Goal: Check status: Check status

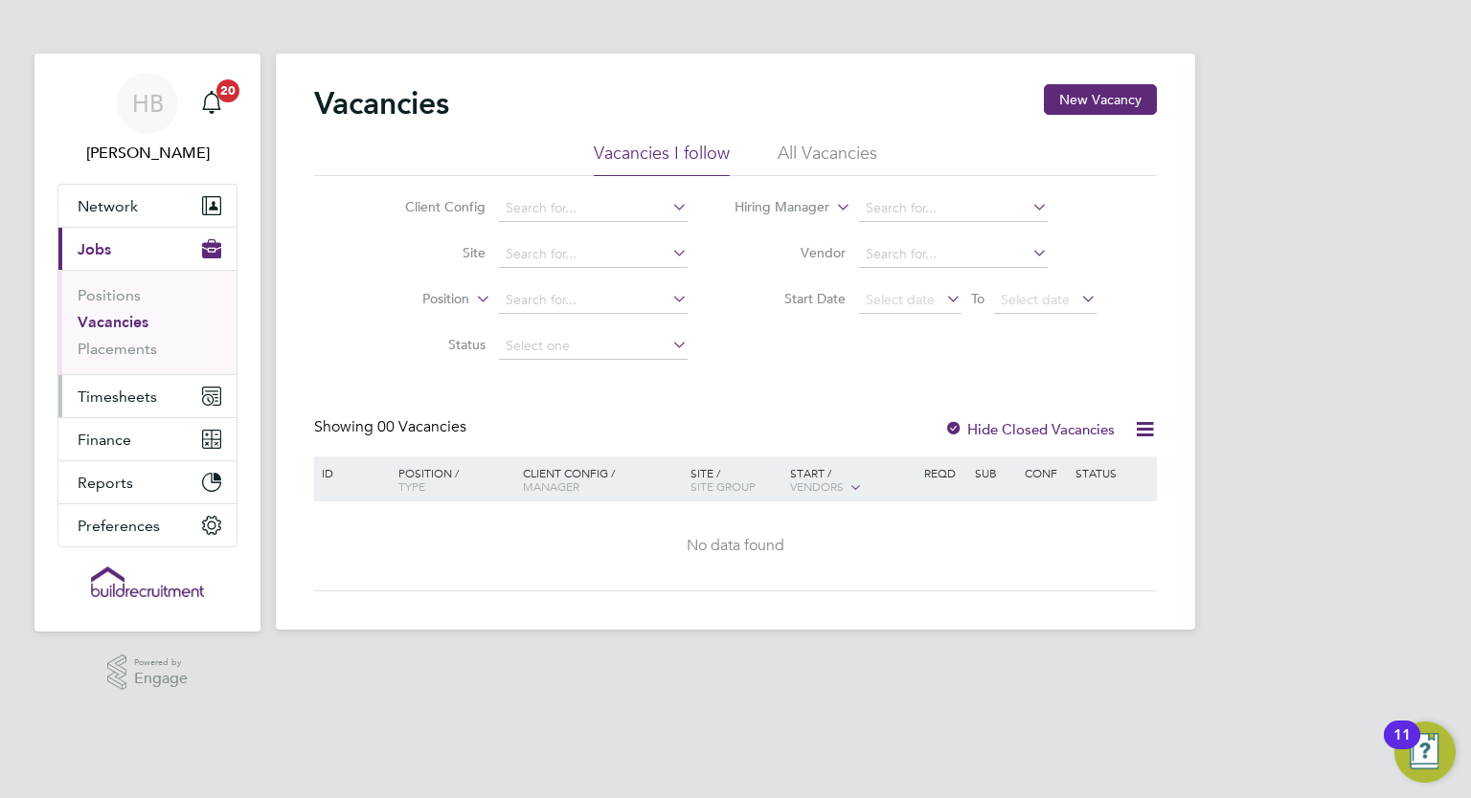
click at [146, 395] on span "Timesheets" at bounding box center [117, 397] width 79 height 18
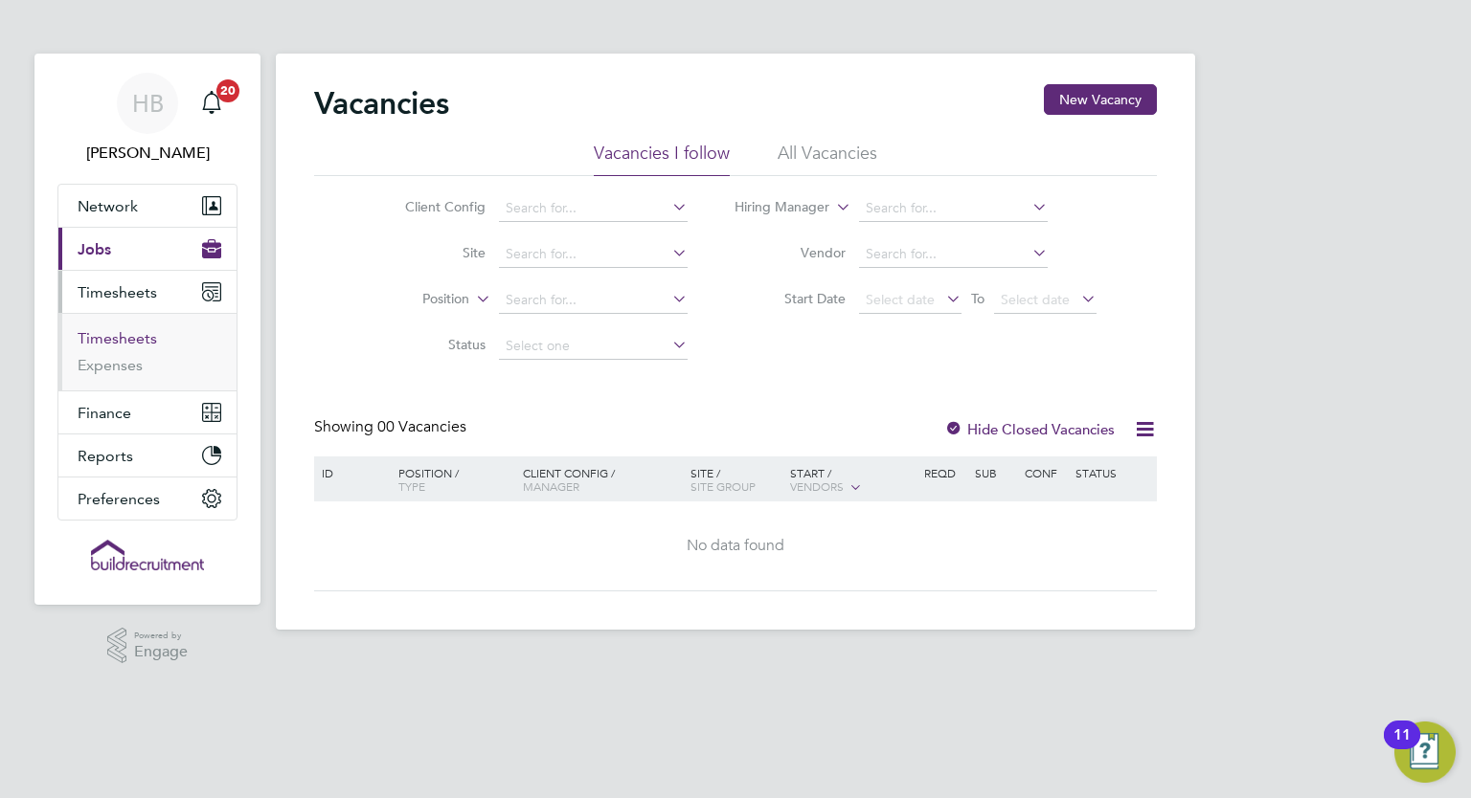
click at [141, 334] on link "Timesheets" at bounding box center [117, 338] width 79 height 18
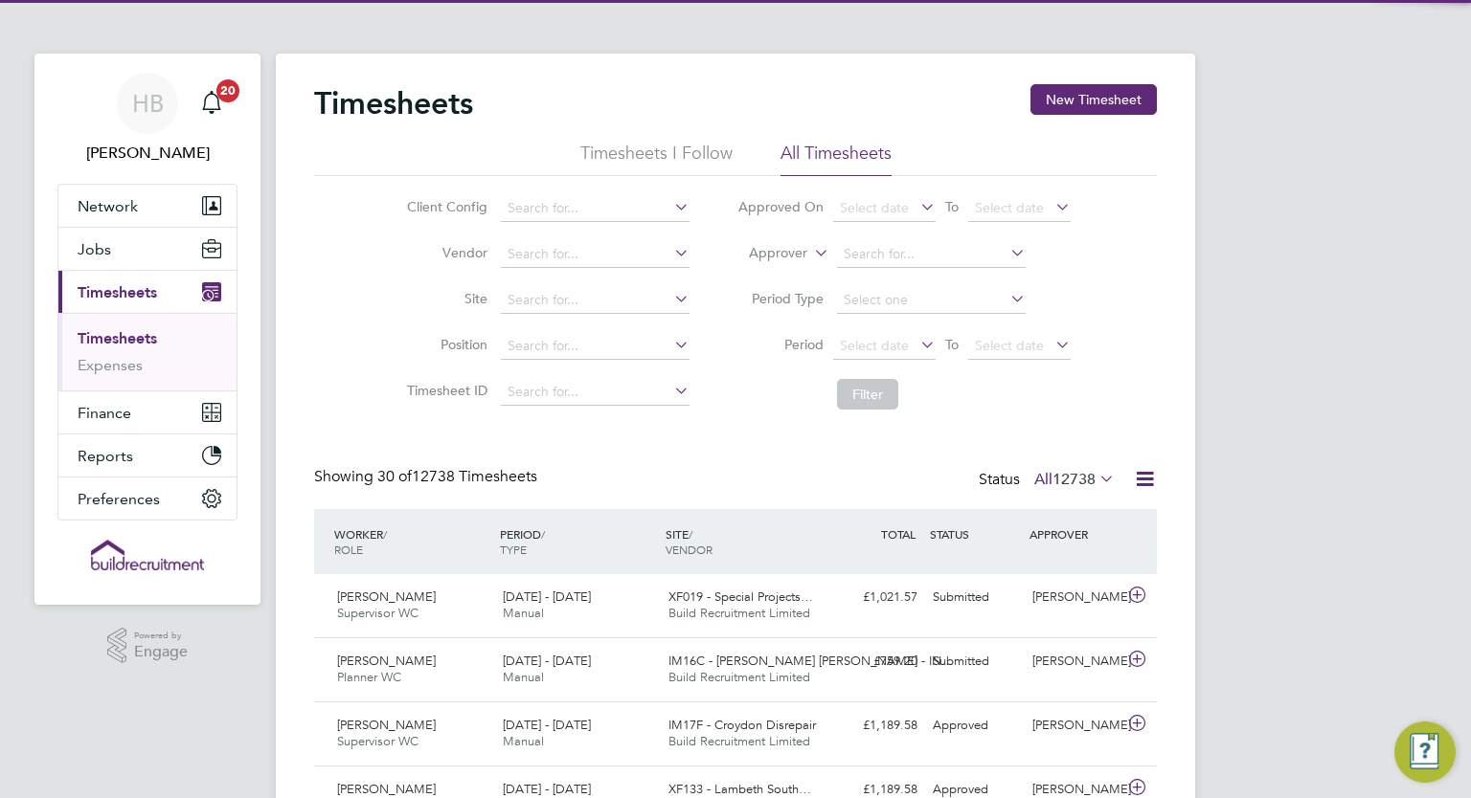
click at [802, 256] on label "Approver" at bounding box center [764, 253] width 86 height 19
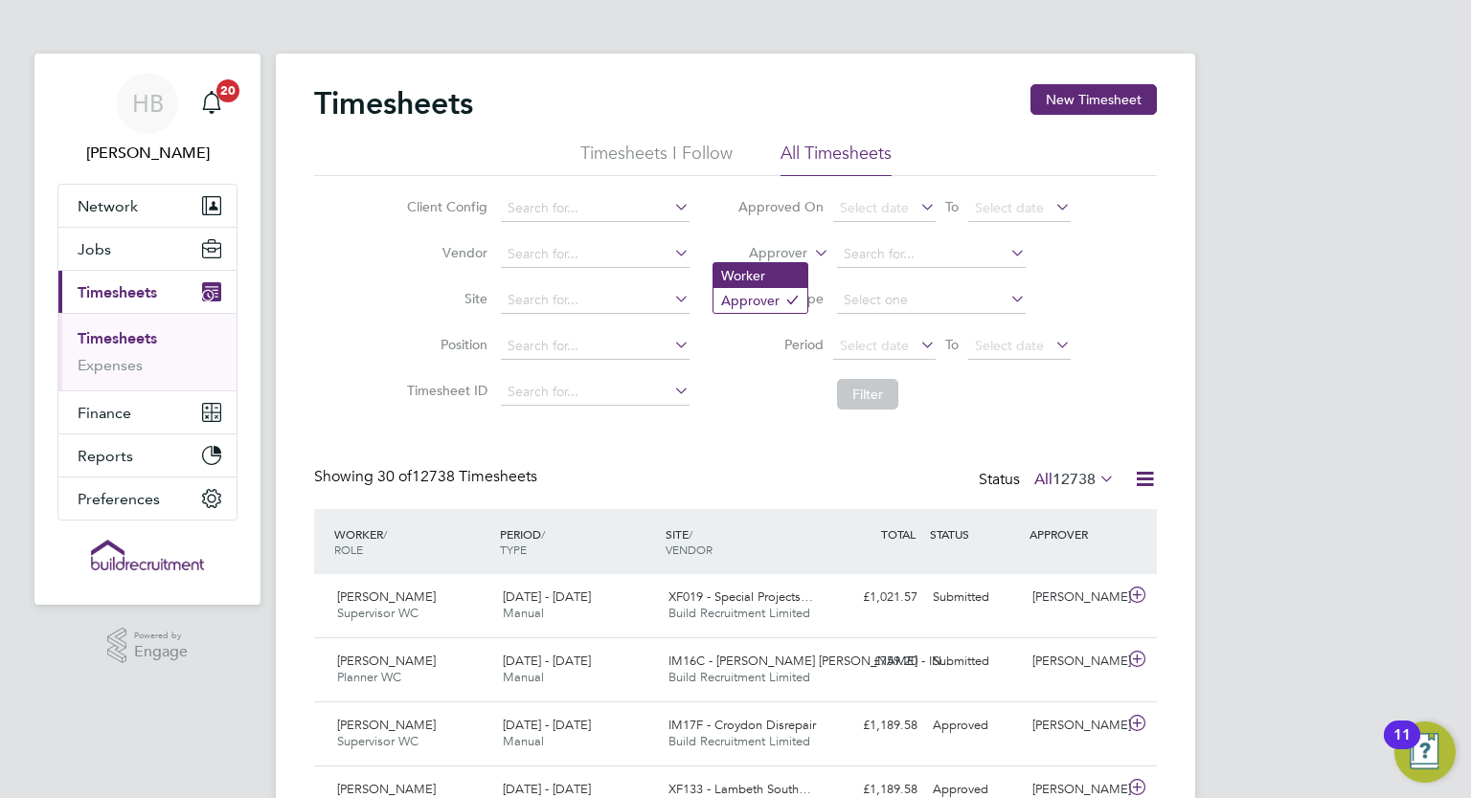
click at [771, 281] on li "Worker" at bounding box center [760, 275] width 94 height 25
click at [873, 249] on input at bounding box center [931, 254] width 189 height 27
click at [907, 273] on li "Kevin M erriman" at bounding box center [931, 280] width 190 height 26
type input "Kevin Merriman"
click at [877, 379] on button "Filter" at bounding box center [867, 394] width 61 height 31
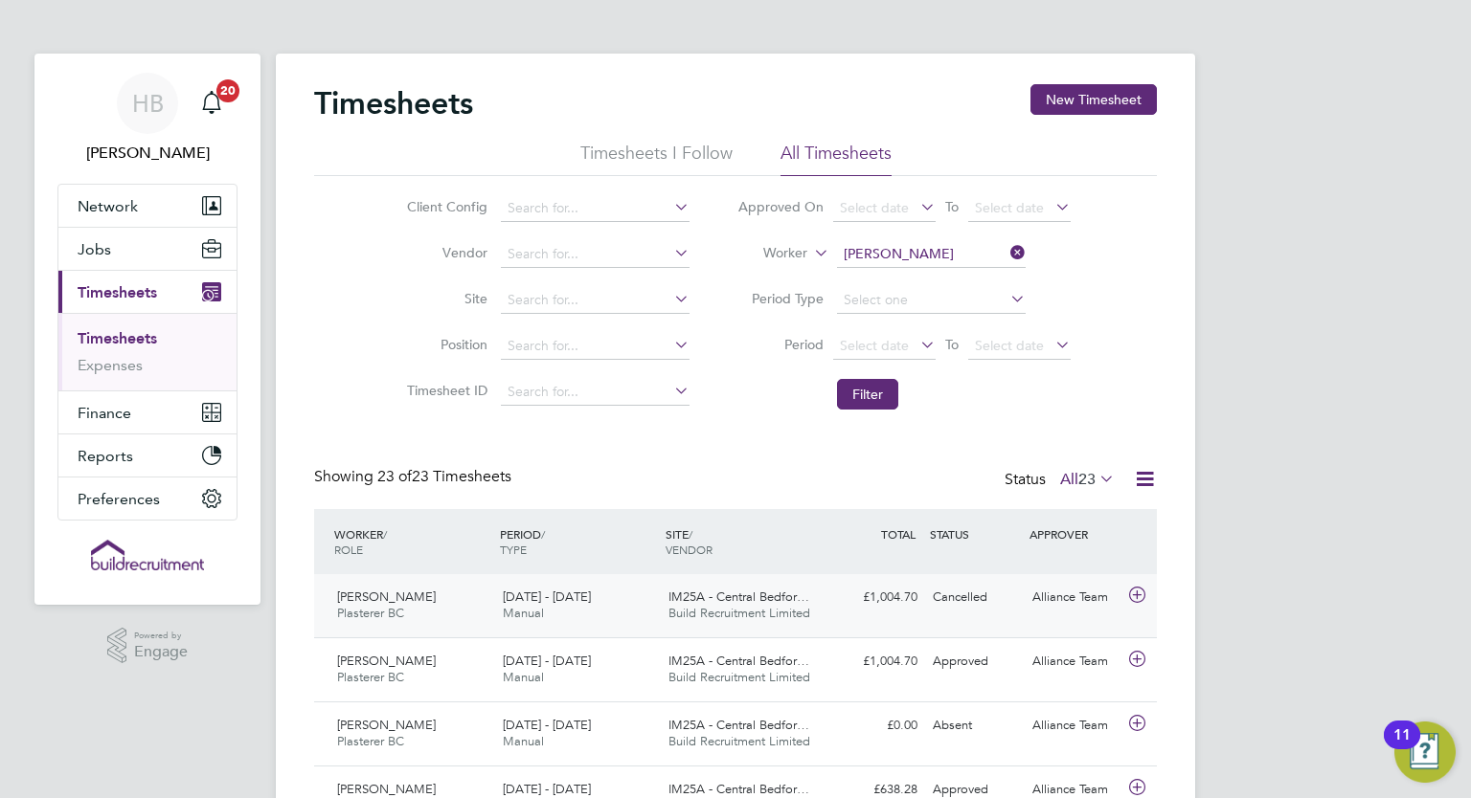
click at [851, 601] on div "£1,004.70 Cancelled" at bounding box center [875, 598] width 100 height 32
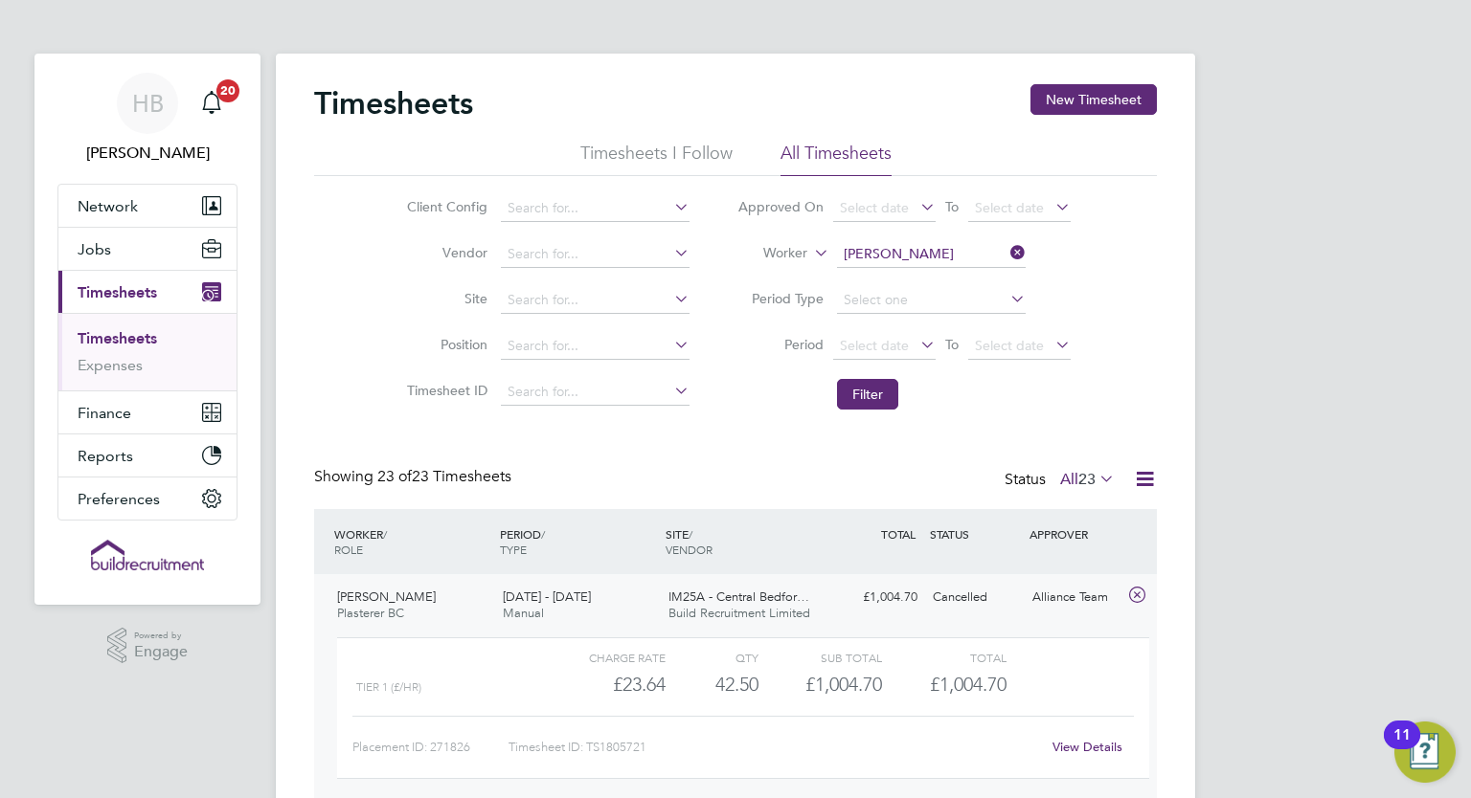
click at [1113, 752] on link "View Details" at bounding box center [1087, 747] width 70 height 16
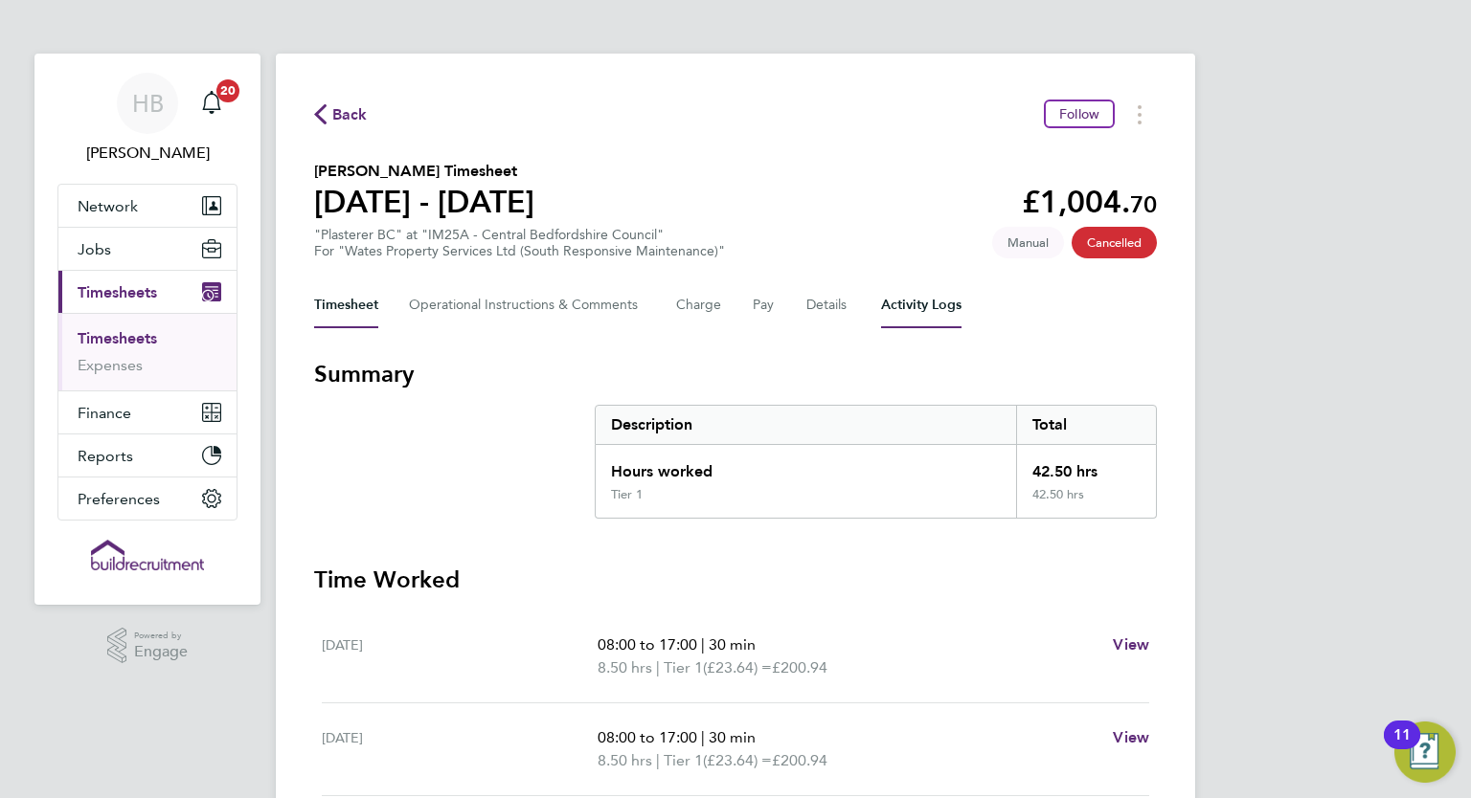
click at [943, 312] on Logs-tab "Activity Logs" at bounding box center [921, 305] width 80 height 46
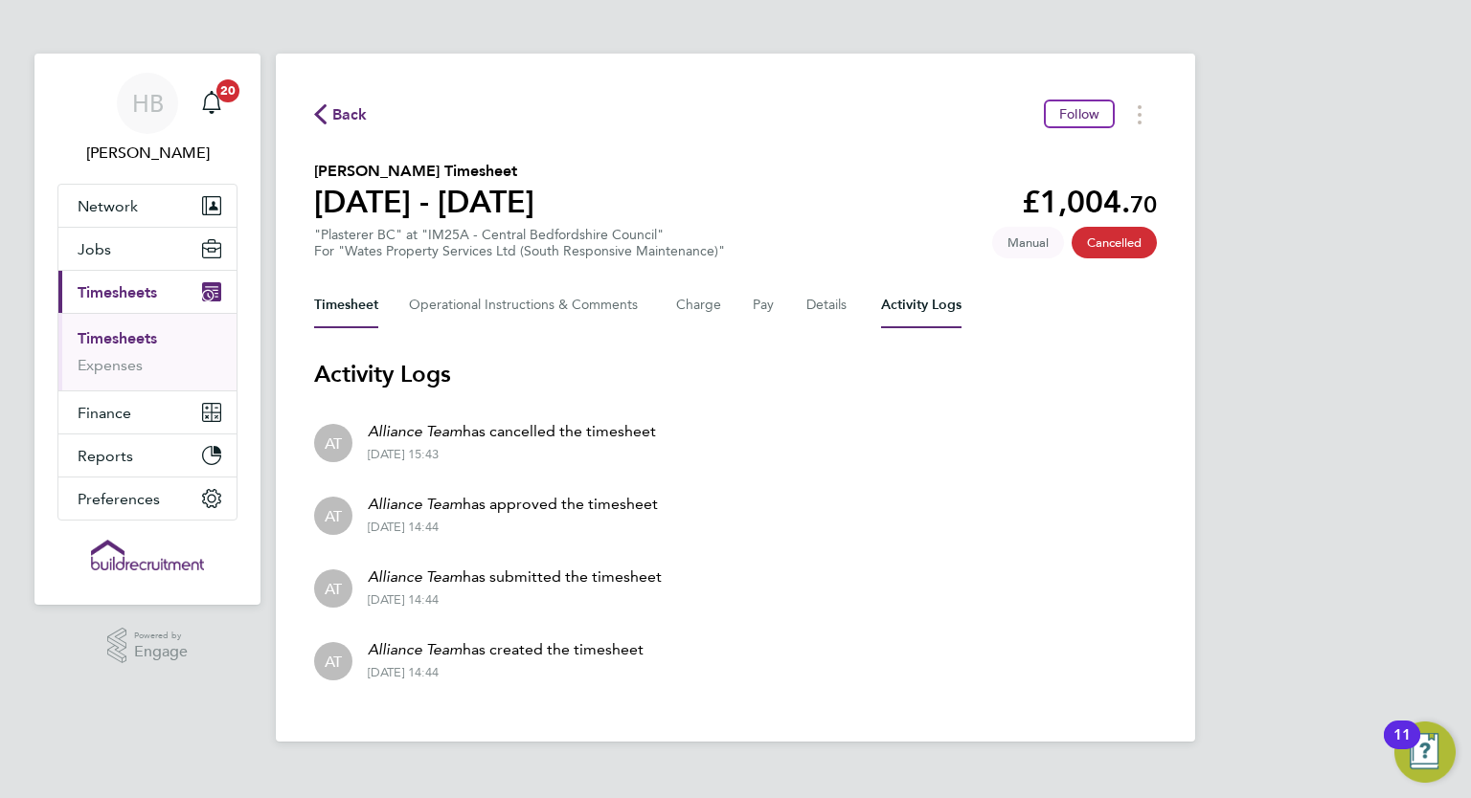
click at [368, 309] on button "Timesheet" at bounding box center [346, 305] width 64 height 46
